Goal: Register for event/course

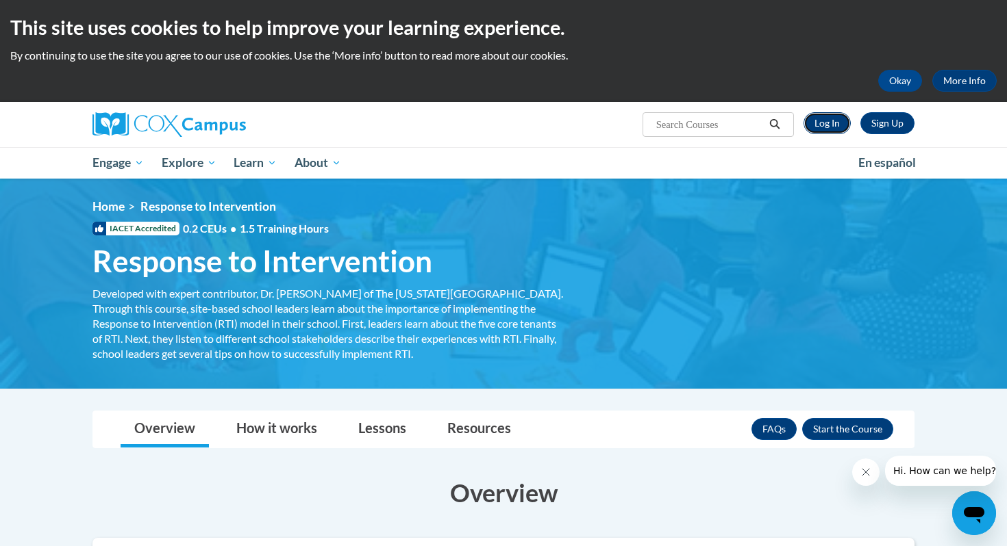
click at [824, 116] on link "Log In" at bounding box center [826, 123] width 47 height 22
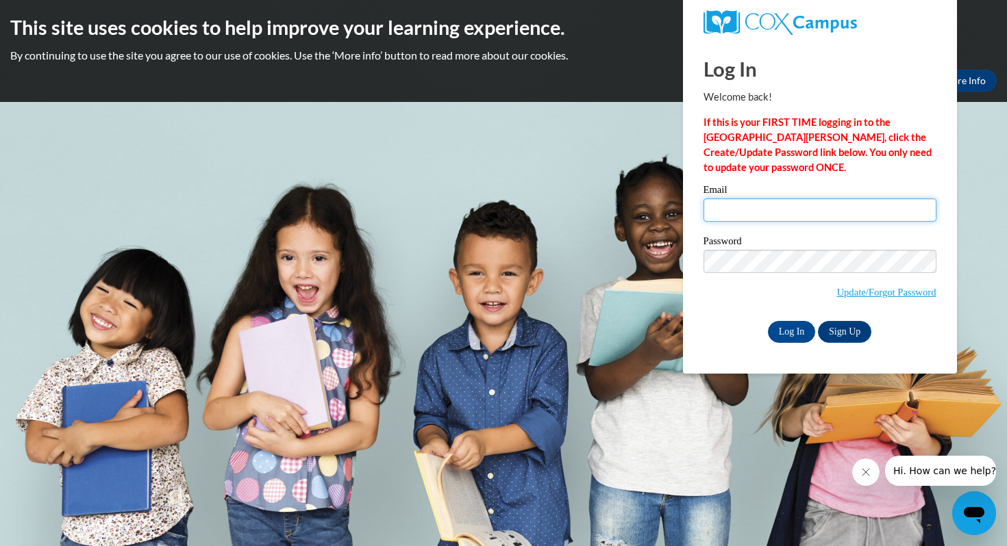
click at [784, 216] on input "Email" at bounding box center [819, 210] width 233 height 23
click at [842, 327] on link "Sign Up" at bounding box center [844, 332] width 53 height 22
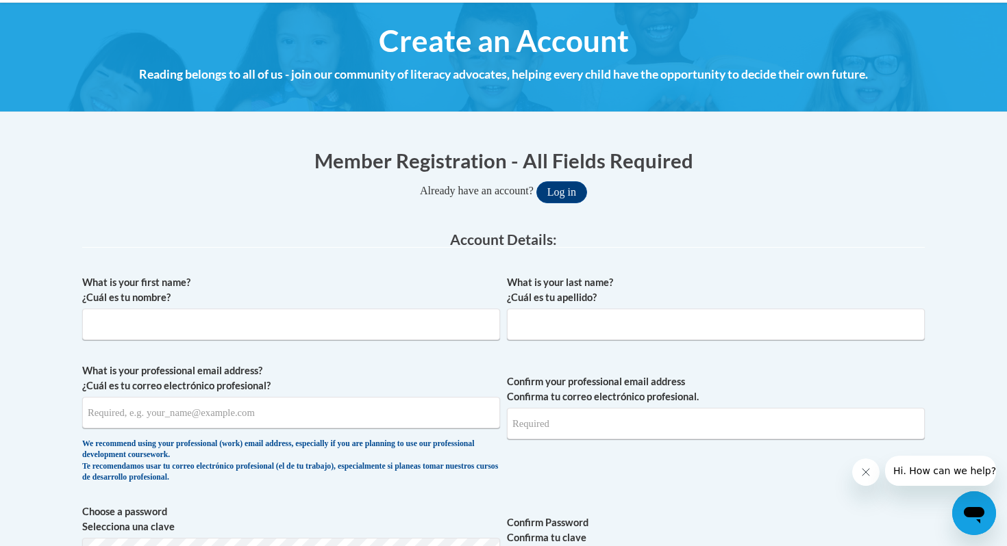
scroll to position [148, 0]
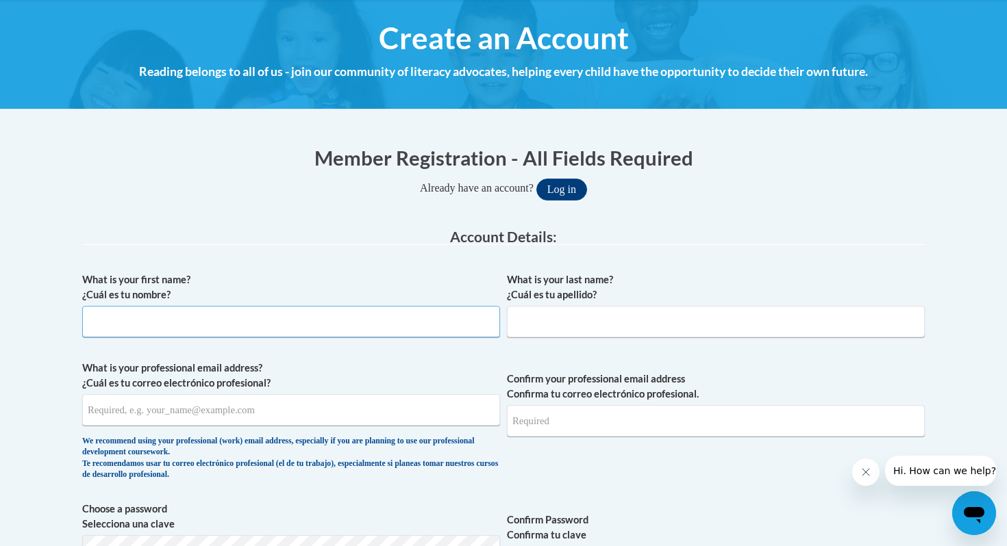
click at [386, 333] on input "What is your first name? ¿Cuál es tu nombre?" at bounding box center [291, 322] width 418 height 32
type input "Abby"
type input "Franks"
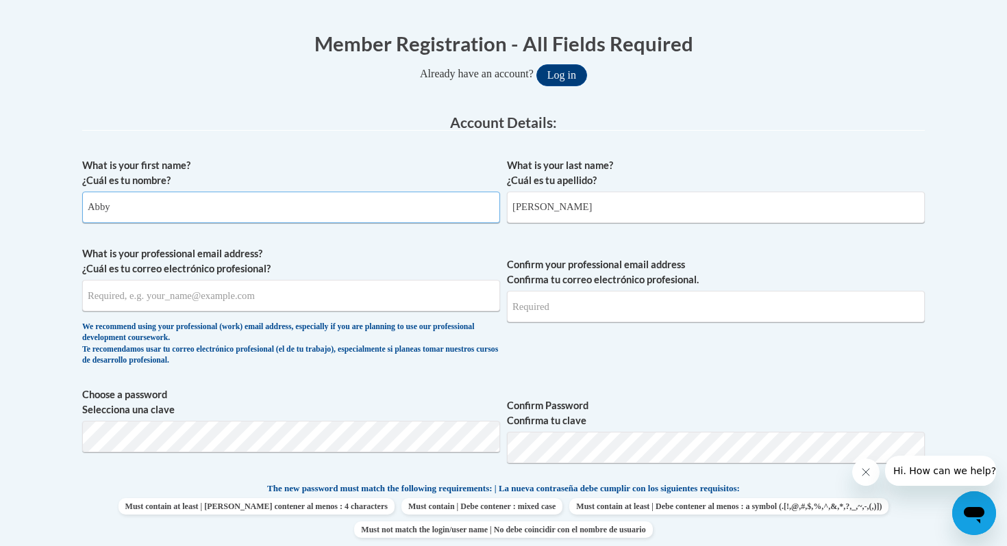
scroll to position [287, 0]
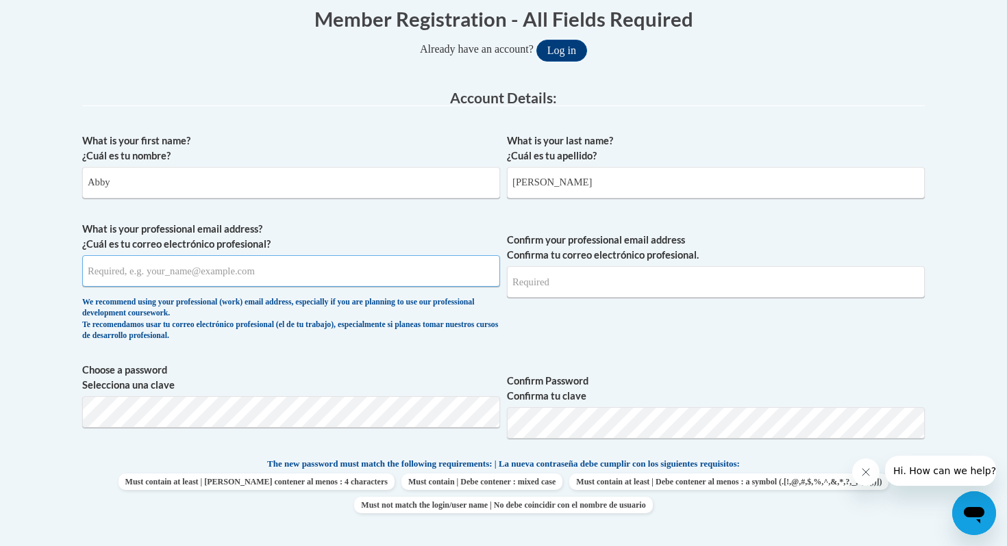
click at [293, 281] on input "What is your professional email address? ¿Cuál es tu correo electrónico profesi…" at bounding box center [291, 271] width 418 height 32
type input "amfran3478@ung.edu"
click at [604, 281] on input "Confirm your professional email address Confirma tu correo electrónico profesio…" at bounding box center [716, 282] width 418 height 32
type input "amfran3478@ung.edu"
click at [574, 335] on span "Confirm your professional email address Confirma tu correo electrónico profesio…" at bounding box center [716, 285] width 418 height 127
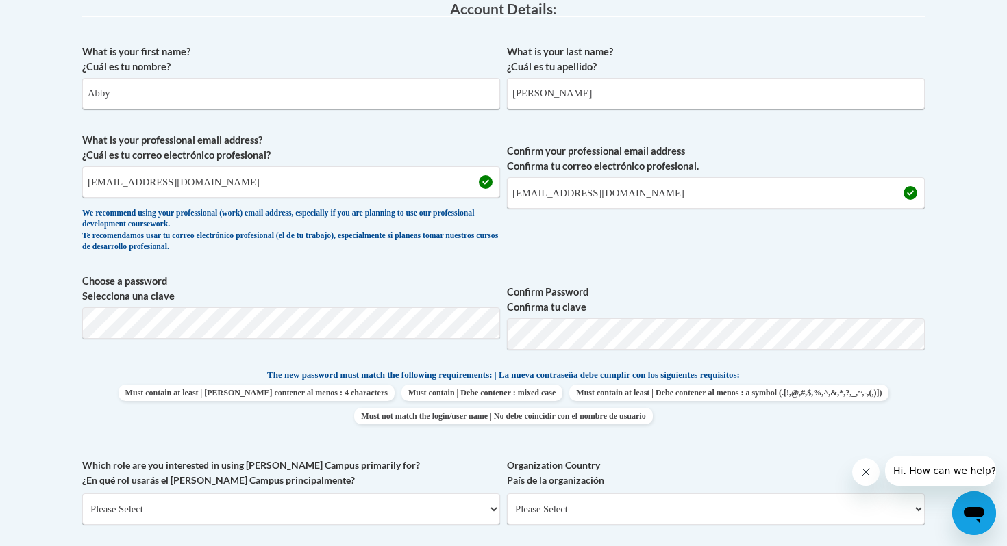
scroll to position [396, 0]
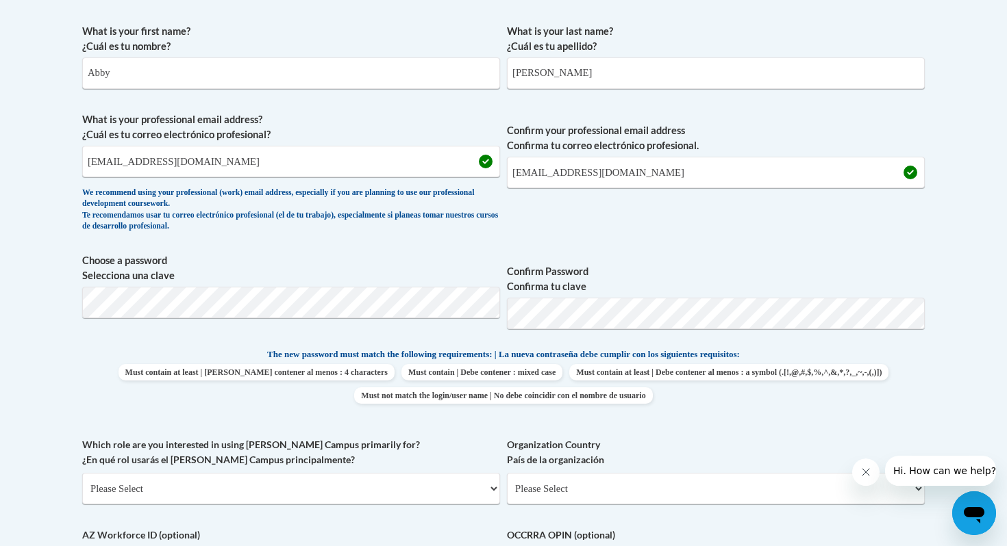
click at [683, 270] on label "Confirm Password Confirma tu clave" at bounding box center [716, 279] width 418 height 30
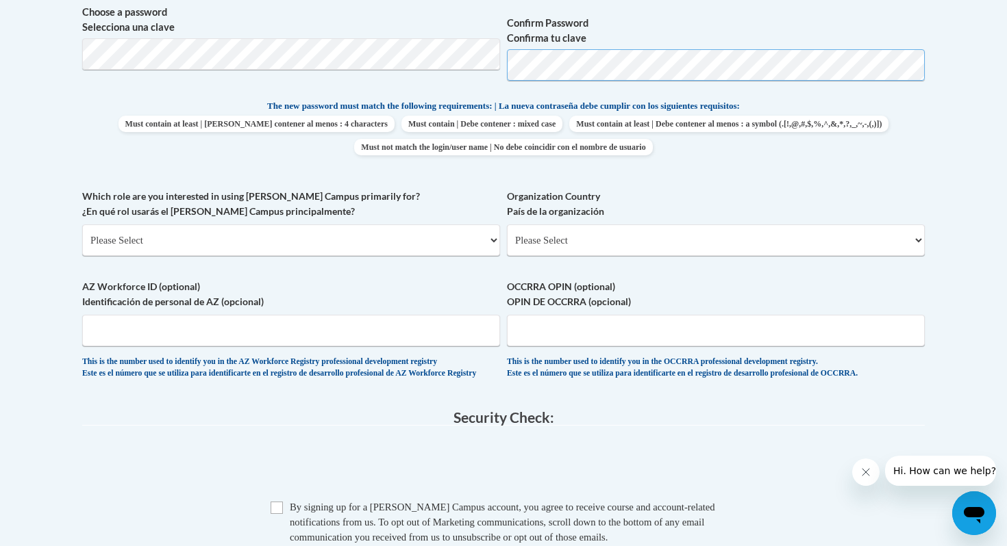
scroll to position [648, 0]
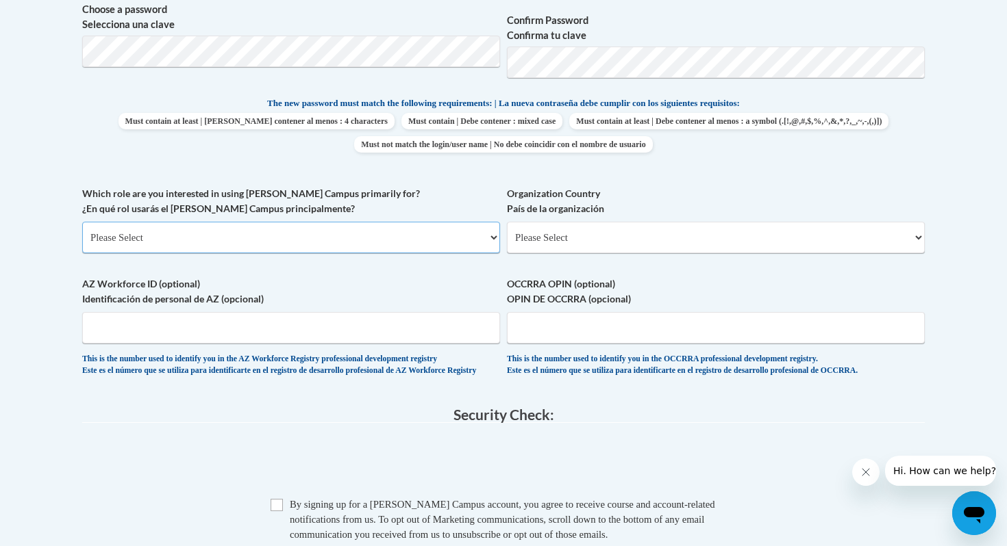
click at [317, 233] on select "Please Select College/University | Colegio/Universidad Community/Nonprofit Part…" at bounding box center [291, 238] width 418 height 32
select select "5a18ea06-2b54-4451-96f2-d152daf9eac5"
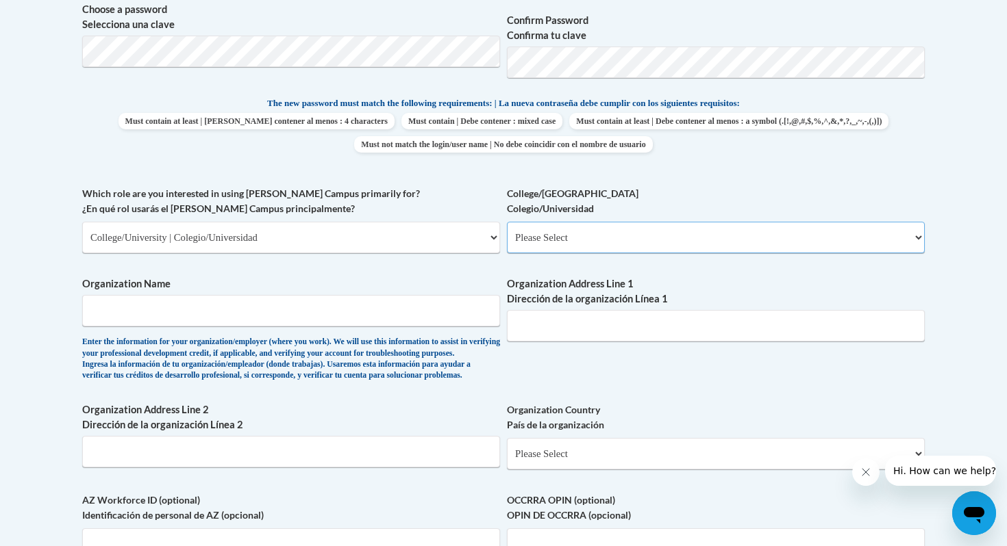
click at [586, 244] on select "Please Select College/University Staff | Empleado universitario College/Univers…" at bounding box center [716, 238] width 418 height 32
select select "99b32b07-cffc-426c-8bf6-0cd77760d84b"
click at [383, 310] on input "Organization Name" at bounding box center [291, 311] width 418 height 32
type input "u"
type input "University of North Georgia"
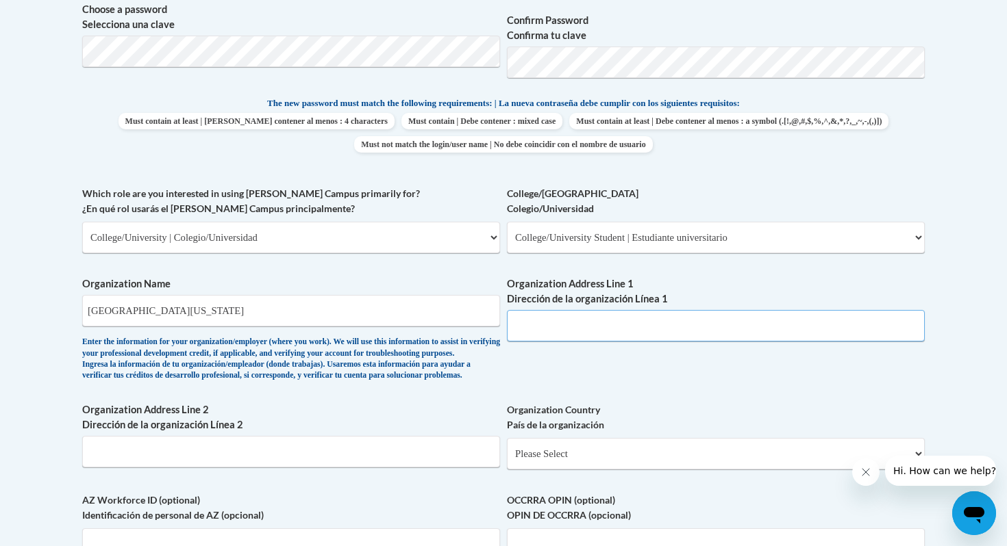
click at [620, 325] on input "Organization Address Line 1 Dirección de la organización Línea 1" at bounding box center [716, 326] width 418 height 32
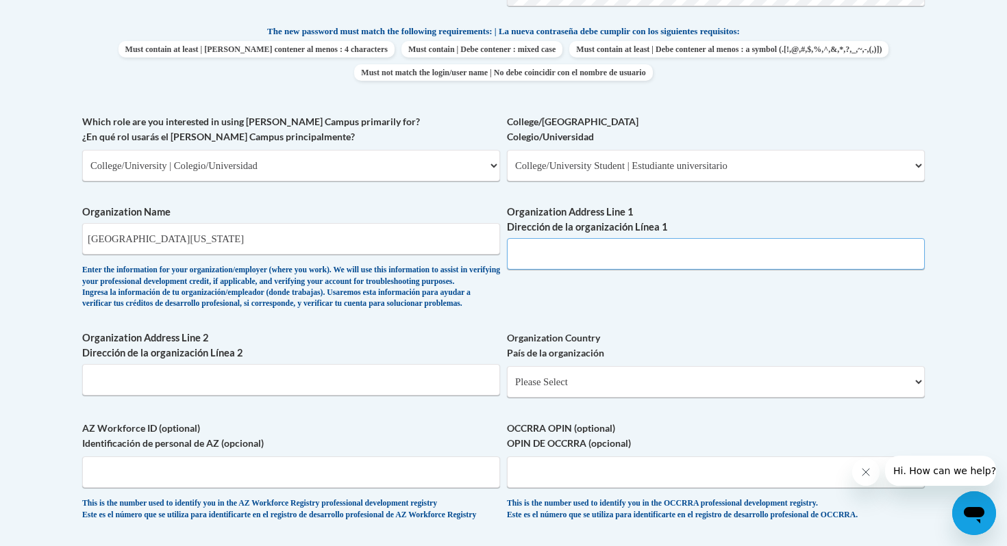
scroll to position [755, 0]
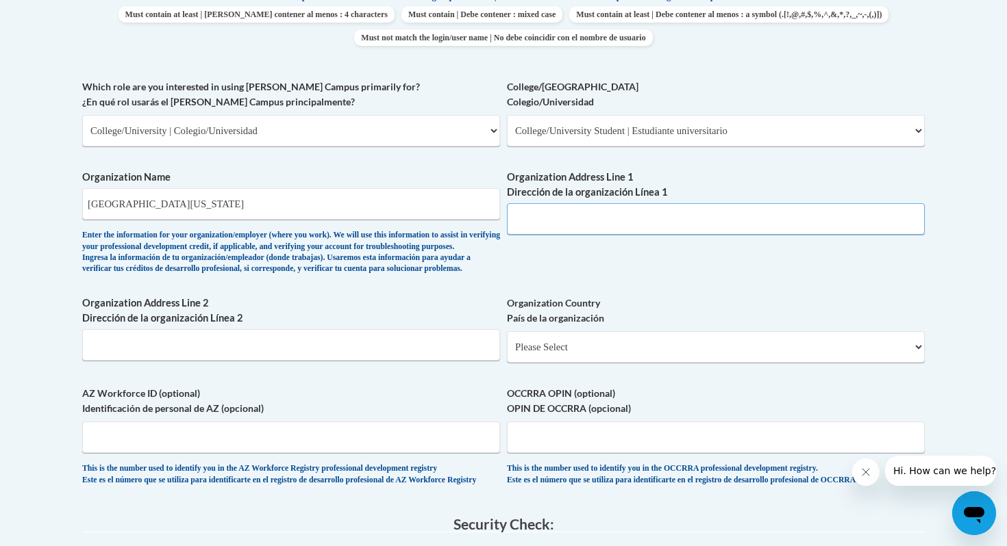
click at [644, 214] on input "Organization Address Line 1 Dirección de la organización Línea 1" at bounding box center [716, 219] width 418 height 32
type input "190 Polk Rd"
click at [364, 361] on input "Organization Address Line 2 Dirección de la organización Línea 2" at bounding box center [291, 345] width 418 height 32
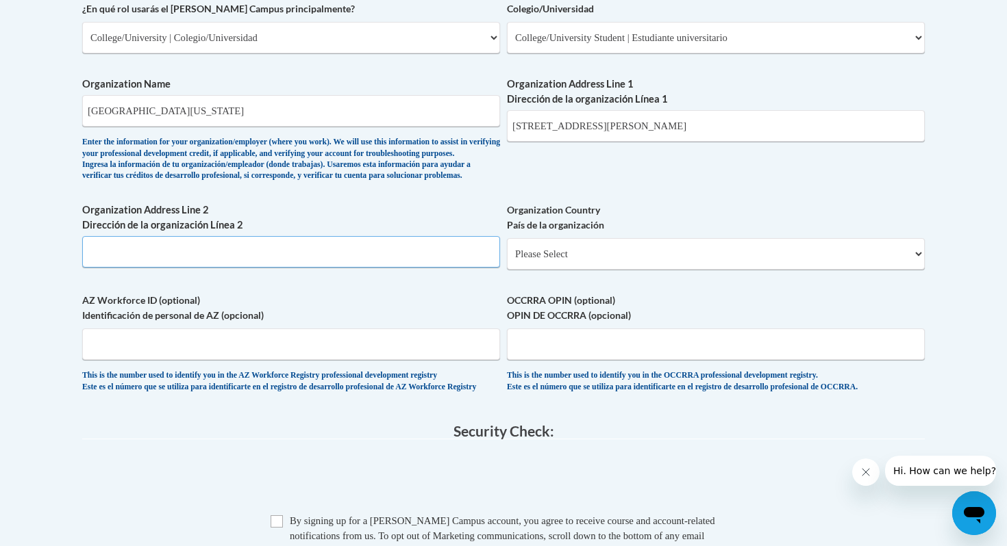
scroll to position [850, 0]
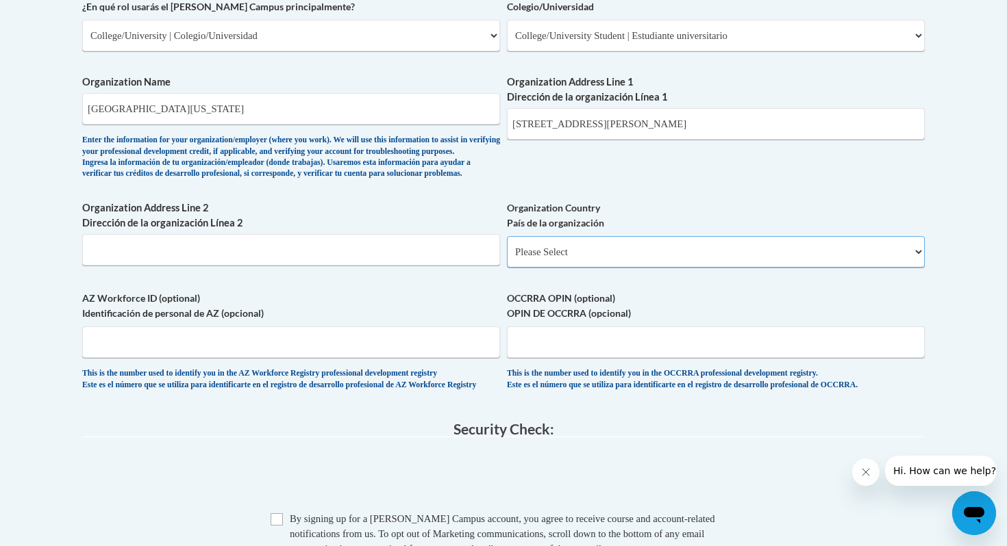
click at [601, 268] on select "Please Select United States | Estados Unidos Outside of the United States | Fue…" at bounding box center [716, 252] width 418 height 32
select select "ad49bcad-a171-4b2e-b99c-48b446064914"
select select
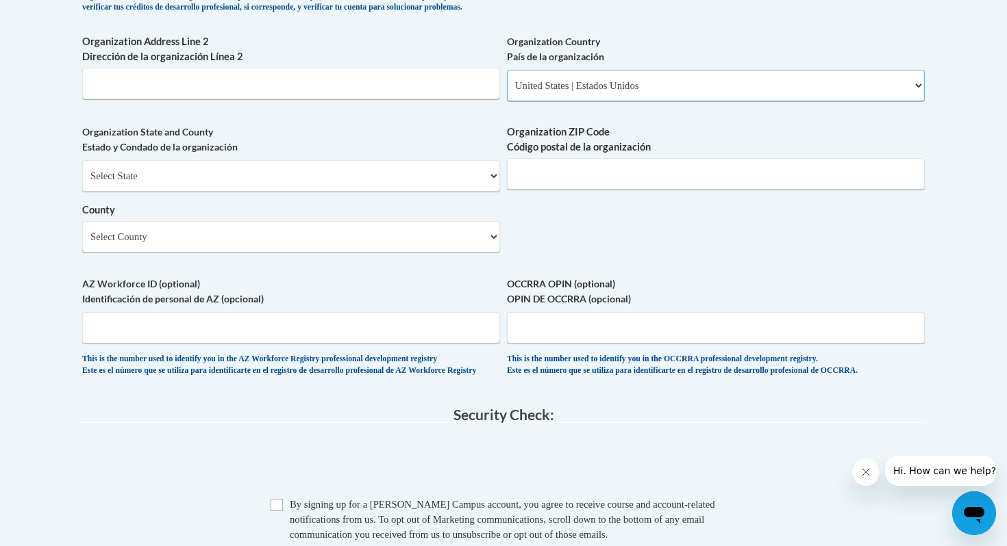
scroll to position [1026, 0]
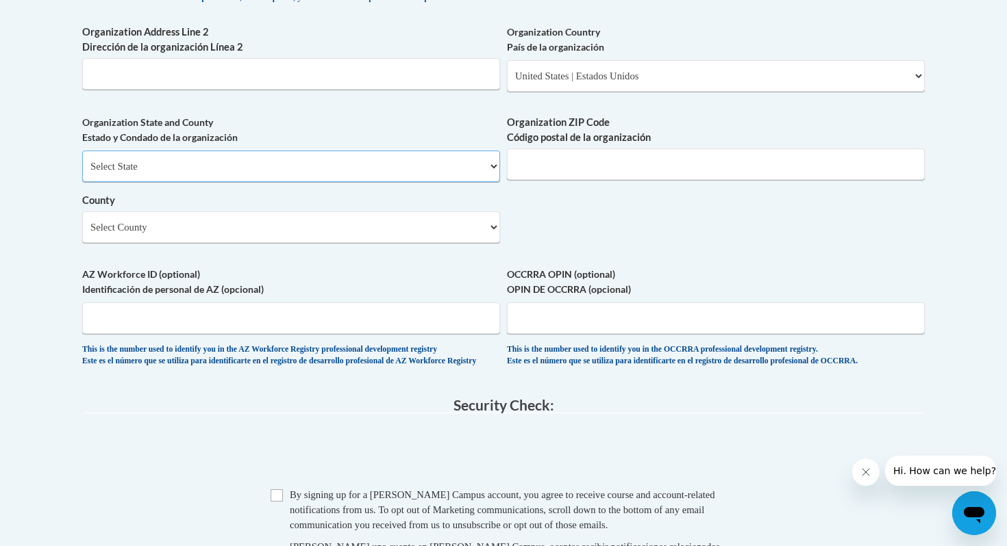
click at [380, 182] on select "Select State Alabama Alaska Arizona Arkansas California Colorado Connecticut De…" at bounding box center [291, 167] width 418 height 32
select select "South Carolina"
click at [570, 180] on input "Organization ZIP Code Código postal de la organización" at bounding box center [716, 165] width 418 height 32
type input "29376"
click at [428, 243] on select "Select County Abbeville Aiken Allendale Anderson Bamberg Barnwell Beaufort Berk…" at bounding box center [291, 228] width 418 height 32
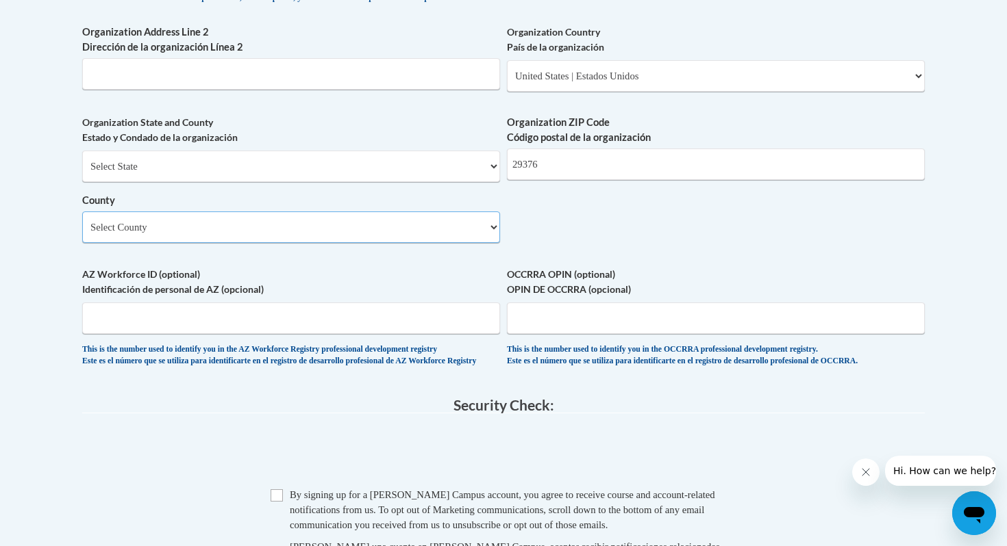
select select "Spartanburg"
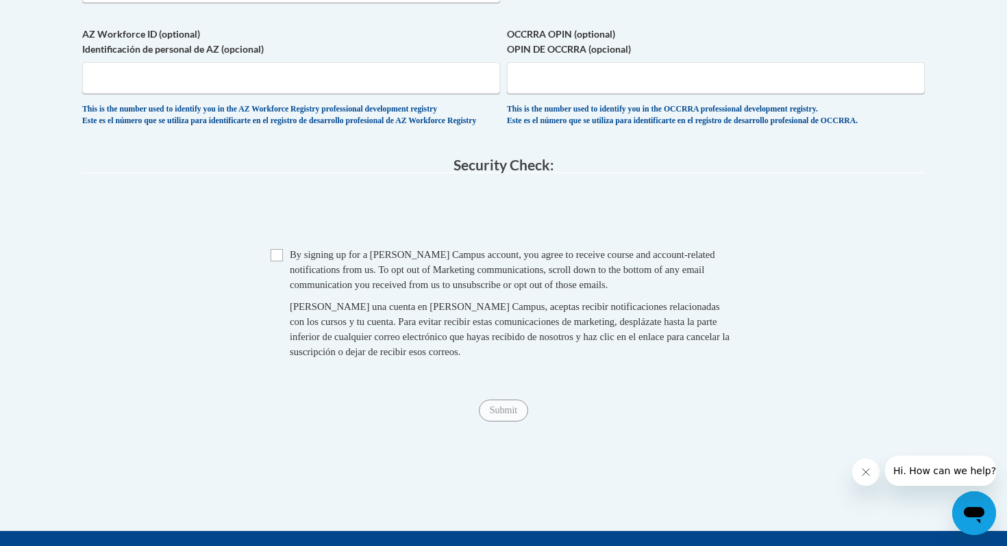
scroll to position [1224, 0]
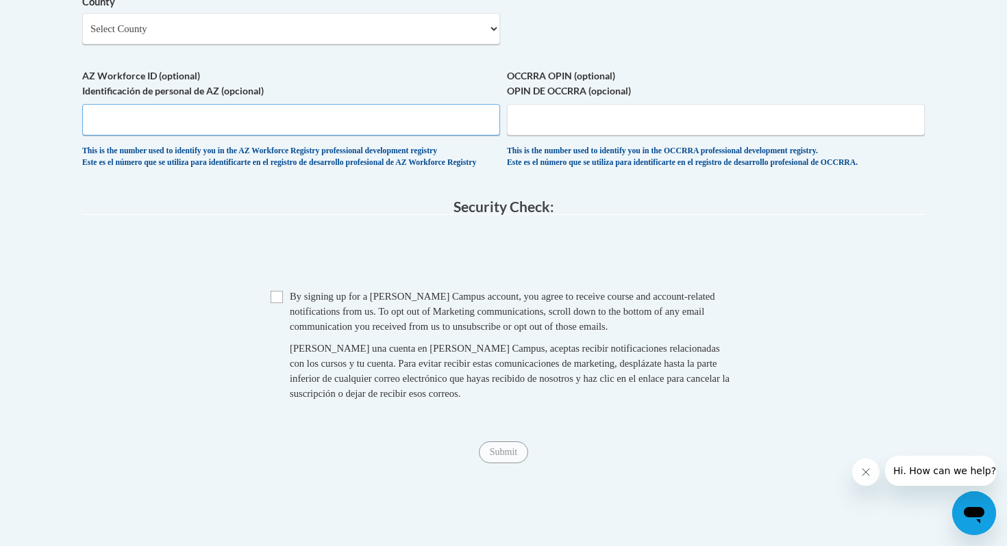
click at [456, 136] on input "AZ Workforce ID (optional) Identificación de personal de AZ (opcional)" at bounding box center [291, 120] width 418 height 32
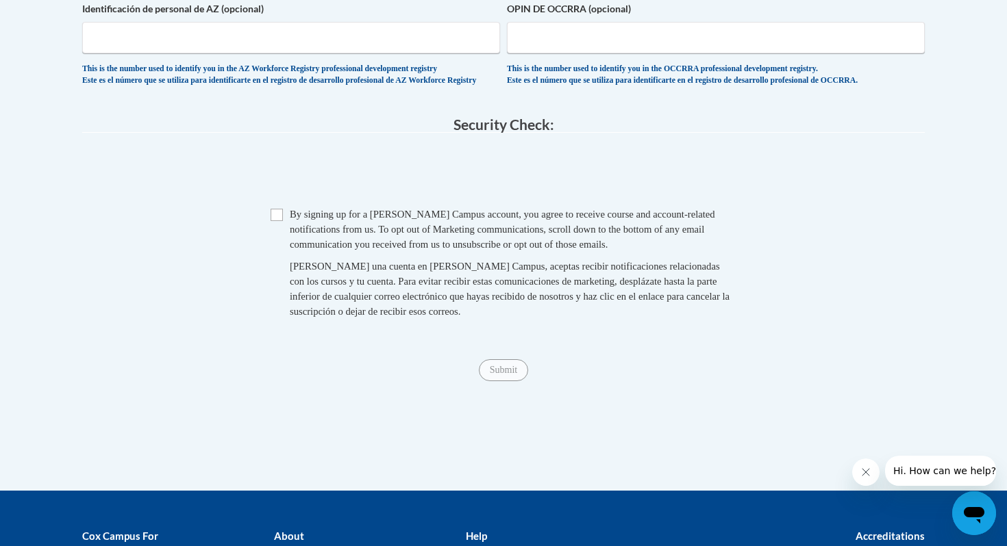
scroll to position [1309, 0]
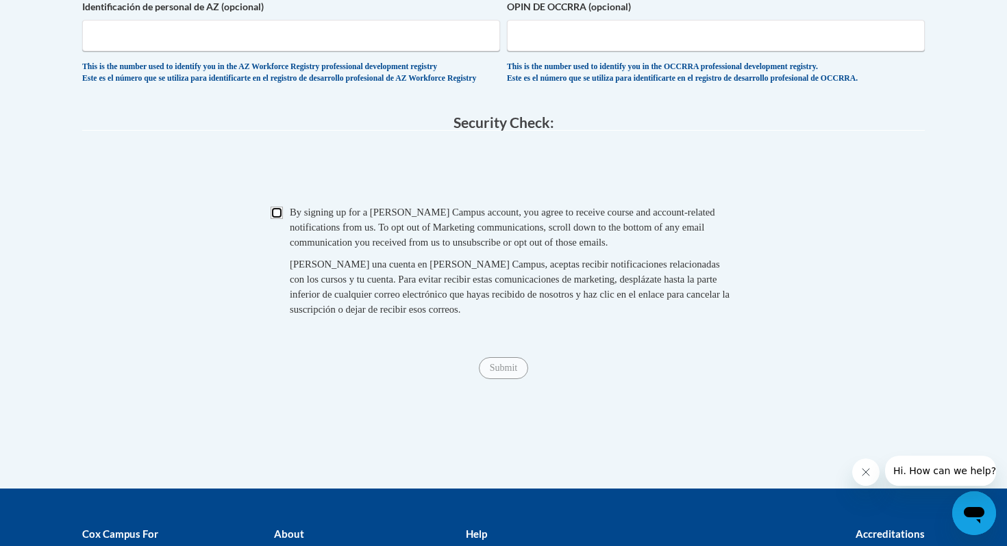
click at [280, 219] on input "Checkbox" at bounding box center [276, 213] width 12 height 12
checkbox input "true"
click at [518, 379] on input "Submit" at bounding box center [503, 368] width 49 height 22
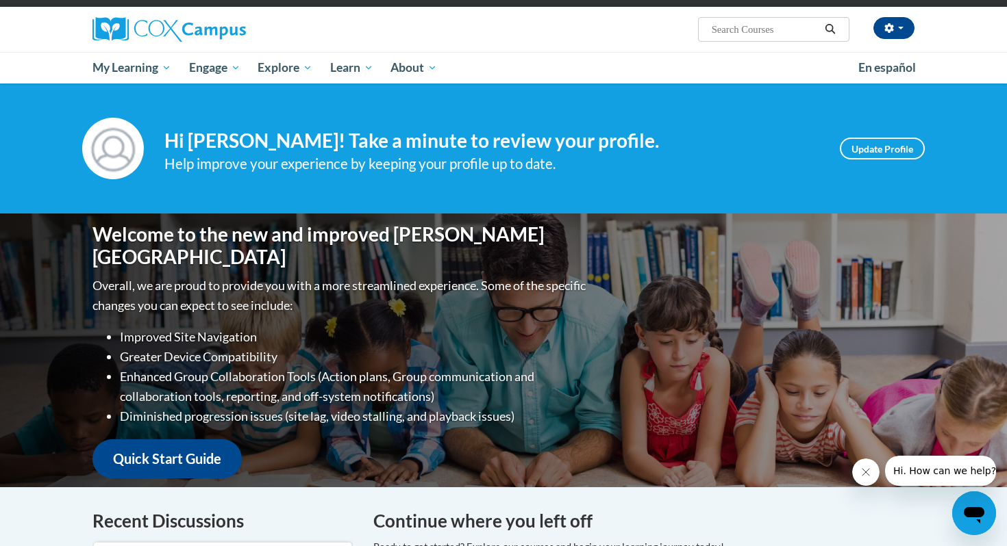
scroll to position [97, 0]
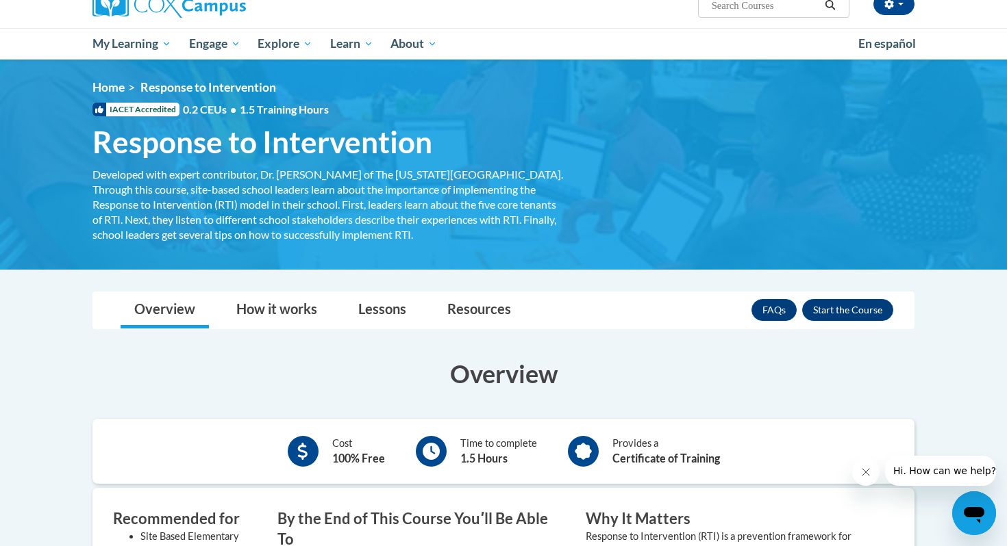
scroll to position [118, 0]
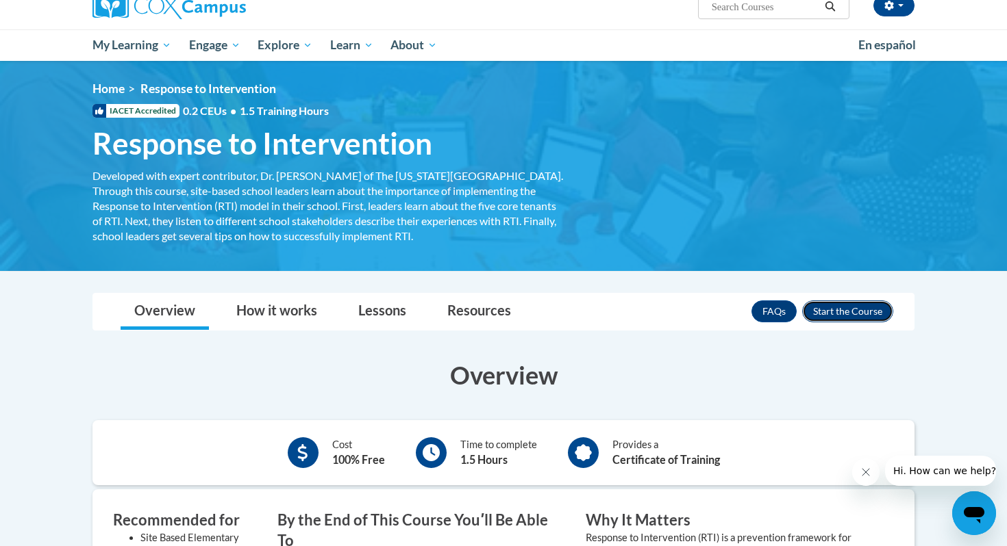
click at [844, 317] on button "Enroll" at bounding box center [847, 312] width 91 height 22
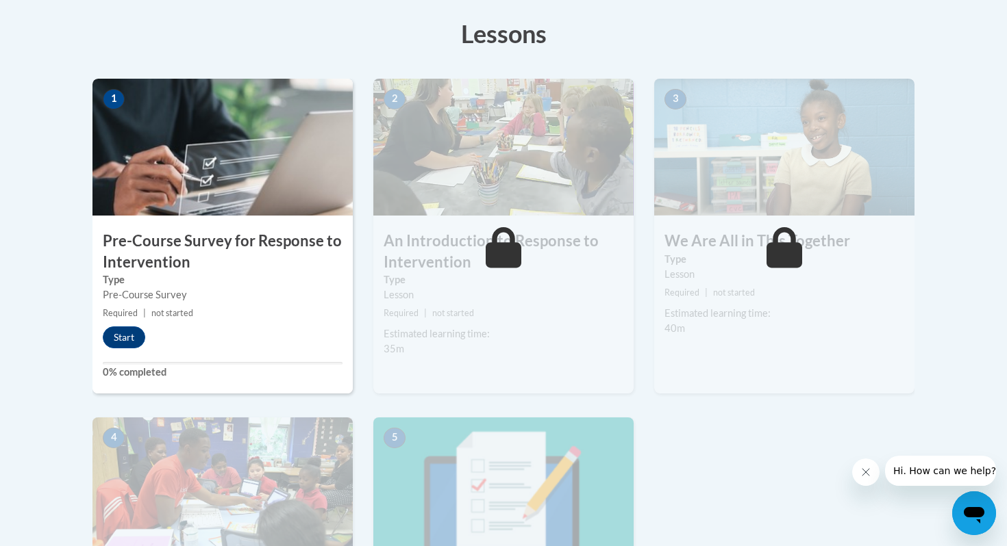
scroll to position [383, 0]
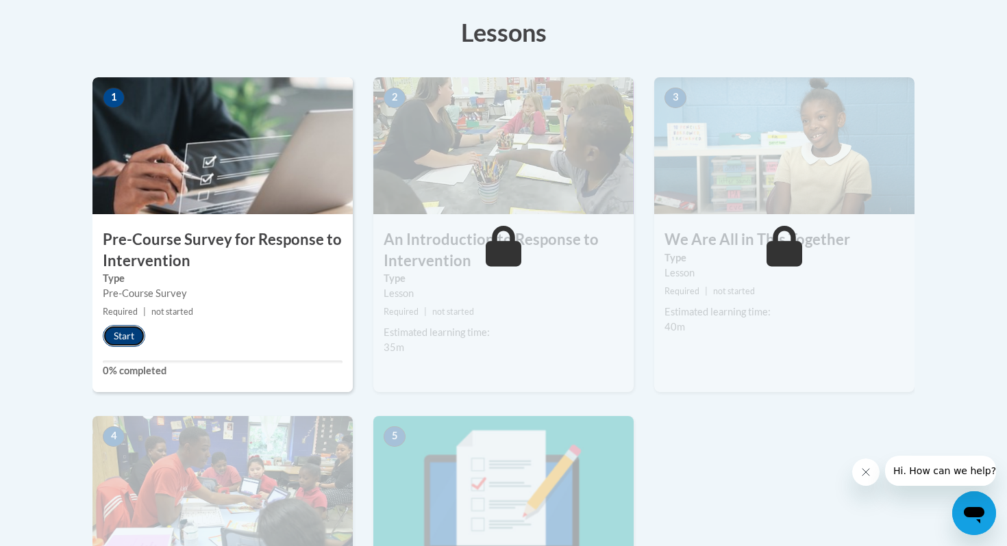
click at [129, 338] on button "Start" at bounding box center [124, 336] width 42 height 22
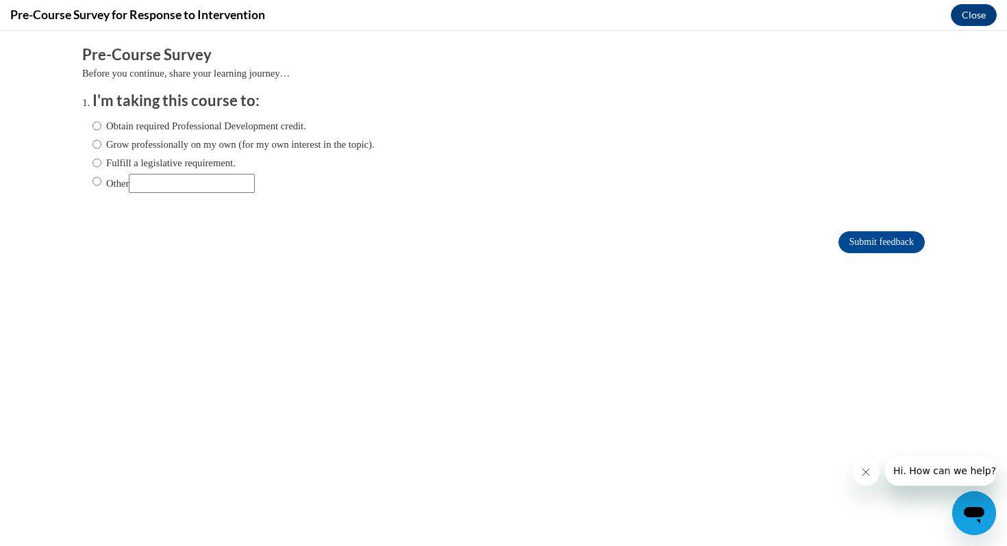
scroll to position [0, 0]
click at [92, 145] on input "Grow professionally on my own (for my own interest in the topic)." at bounding box center [96, 144] width 9 height 15
radio input "true"
click at [856, 242] on input "Submit feedback" at bounding box center [881, 242] width 86 height 22
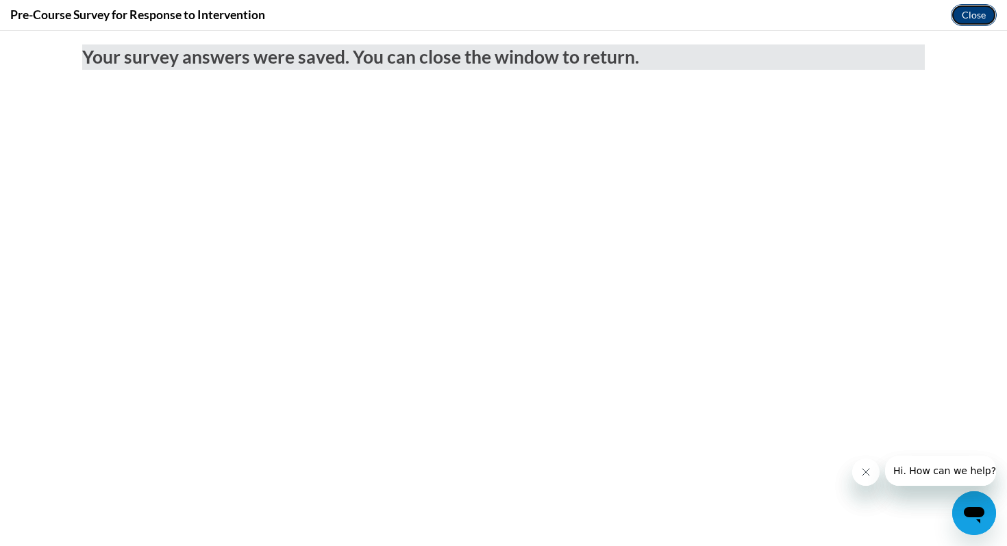
click at [977, 15] on button "Close" at bounding box center [973, 15] width 46 height 22
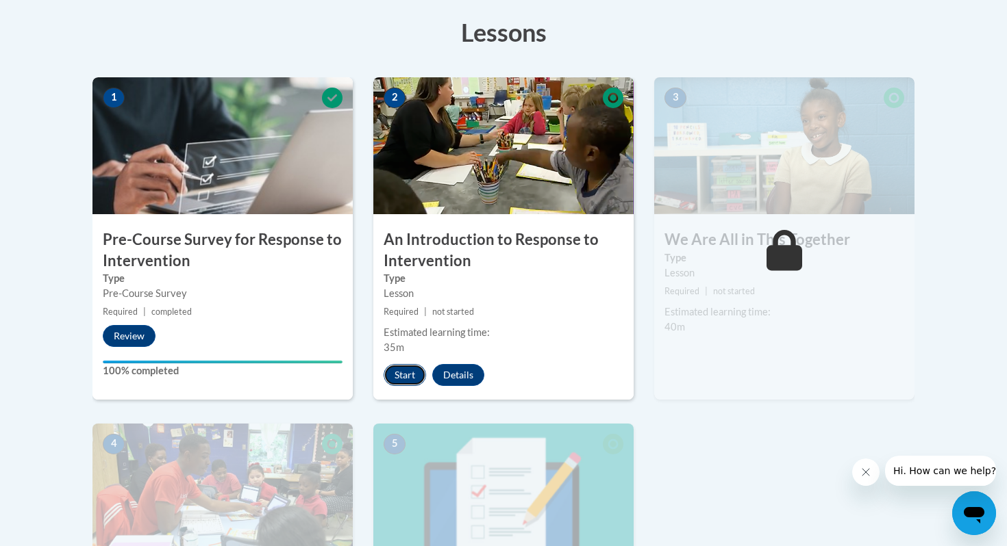
click at [406, 381] on button "Start" at bounding box center [404, 375] width 42 height 22
